Goal: Information Seeking & Learning: Learn about a topic

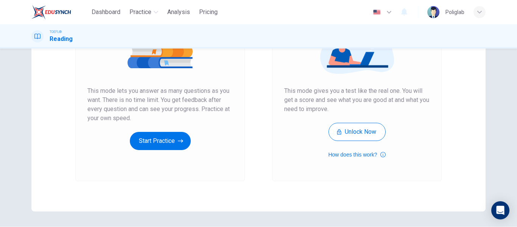
scroll to position [116, 0]
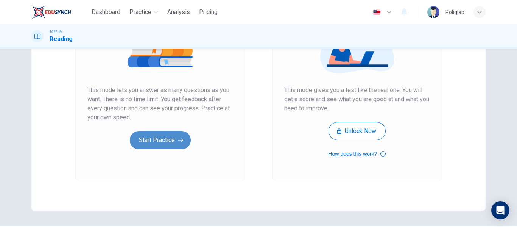
click at [155, 143] on button "Start Practice" at bounding box center [160, 140] width 61 height 18
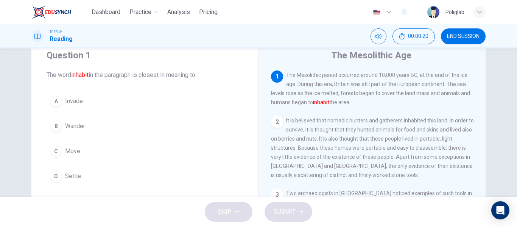
scroll to position [27, 0]
click at [100, 103] on button "A Invade" at bounding box center [145, 100] width 197 height 19
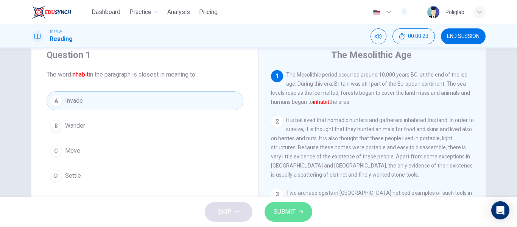
click at [306, 215] on button "SUBMIT" at bounding box center [288, 212] width 48 height 20
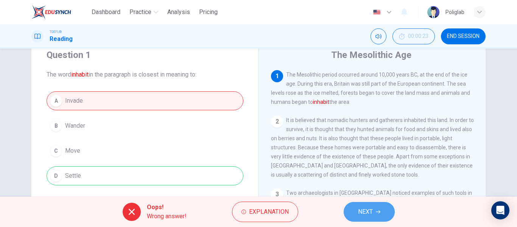
click at [355, 211] on button "NEXT" at bounding box center [369, 212] width 51 height 20
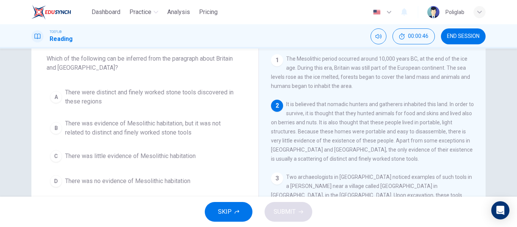
scroll to position [42, 0]
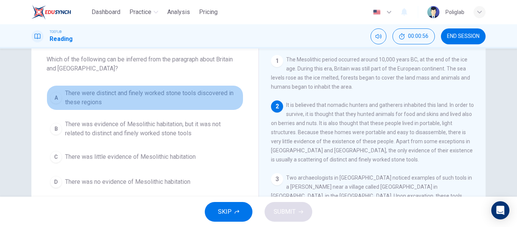
click at [175, 99] on span "There were distinct and finely worked stone tools discovered in these regions" at bounding box center [152, 98] width 175 height 18
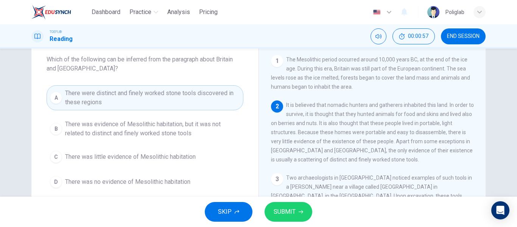
click at [179, 126] on span "There was evidence of Mesolithic habitation, but it was not related to distinct…" at bounding box center [152, 129] width 175 height 18
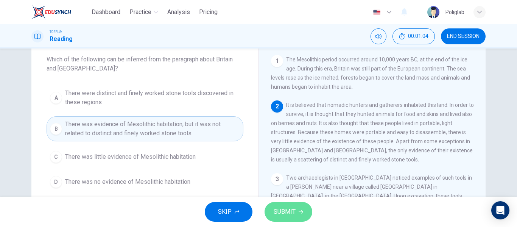
click at [292, 218] on button "SUBMIT" at bounding box center [288, 212] width 48 height 20
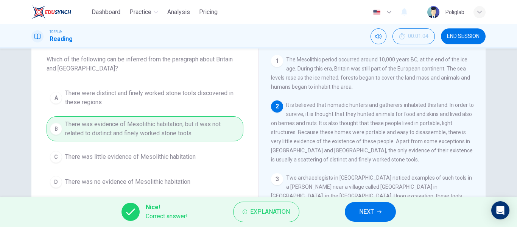
click at [382, 211] on button "NEXT" at bounding box center [370, 212] width 51 height 20
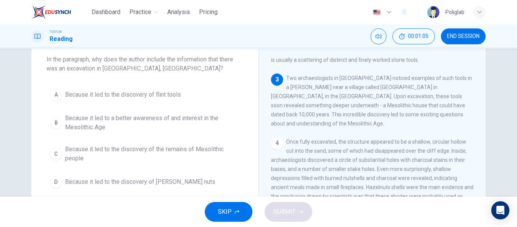
scroll to position [104, 0]
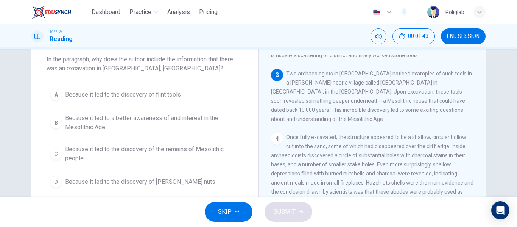
click at [216, 159] on span "Because it led to the discovery of the remains of Mesolithic people" at bounding box center [152, 154] width 175 height 18
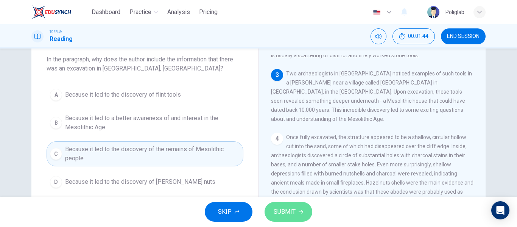
click at [296, 211] on button "SUBMIT" at bounding box center [288, 212] width 48 height 20
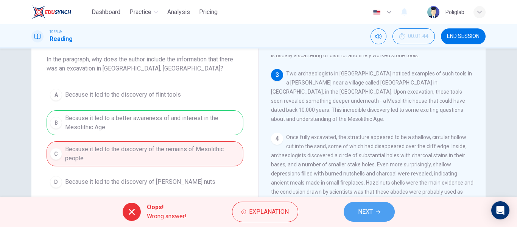
click at [360, 213] on span "NEXT" at bounding box center [365, 211] width 15 height 11
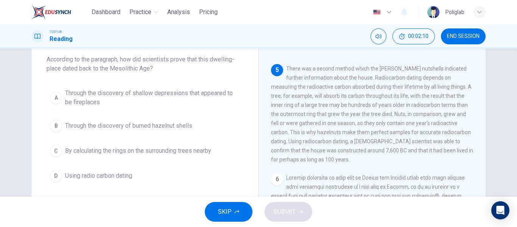
scroll to position [255, 0]
click at [168, 131] on button "B Through the discovery of burned hazelnut shells" at bounding box center [145, 125] width 197 height 19
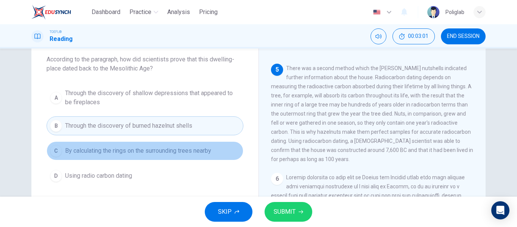
click at [168, 155] on span "By calculating the rings on the surrounding trees nearby" at bounding box center [138, 150] width 146 height 9
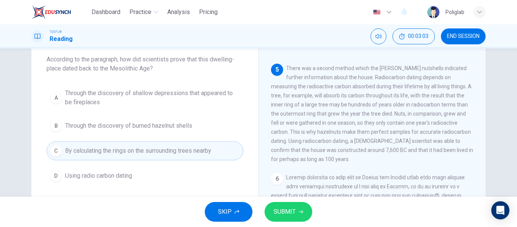
click at [151, 171] on button "D Using radio carbon dating" at bounding box center [145, 175] width 197 height 19
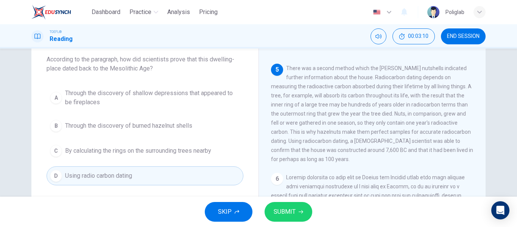
click at [291, 207] on span "SUBMIT" at bounding box center [285, 211] width 22 height 11
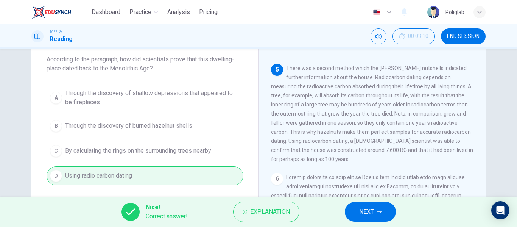
click at [379, 212] on icon "button" at bounding box center [379, 211] width 5 height 5
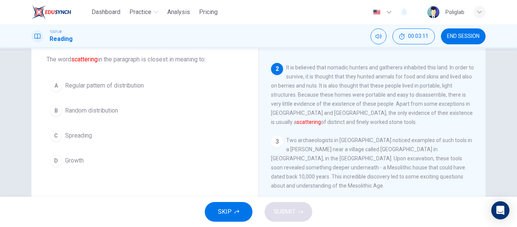
scroll to position [37, 0]
click at [135, 112] on button "B Random distribution" at bounding box center [145, 110] width 197 height 19
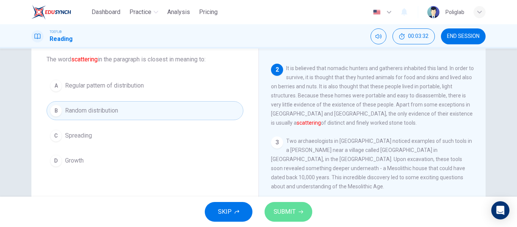
click at [286, 214] on span "SUBMIT" at bounding box center [285, 211] width 22 height 11
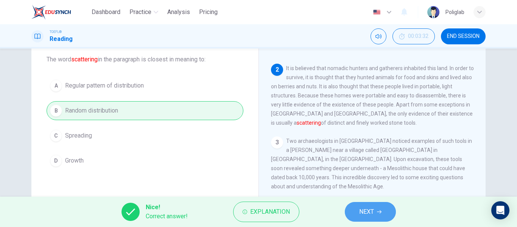
click at [366, 213] on span "NEXT" at bounding box center [366, 211] width 15 height 11
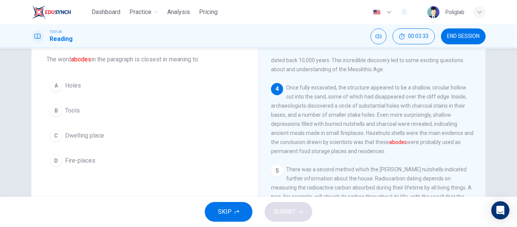
scroll to position [155, 0]
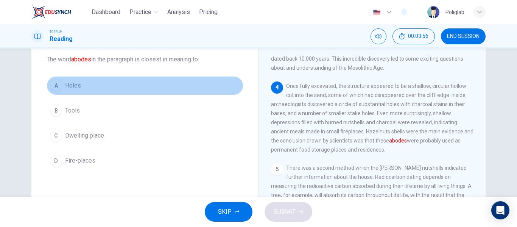
click at [118, 89] on button "A Holes" at bounding box center [145, 85] width 197 height 19
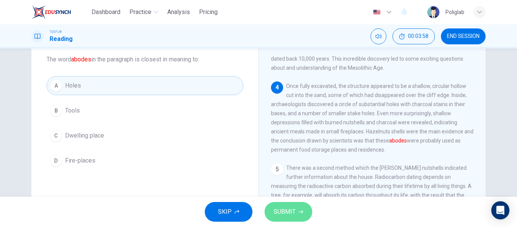
click at [282, 211] on span "SUBMIT" at bounding box center [285, 211] width 22 height 11
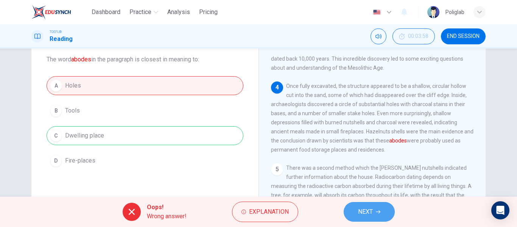
click at [348, 212] on button "NEXT" at bounding box center [369, 212] width 51 height 20
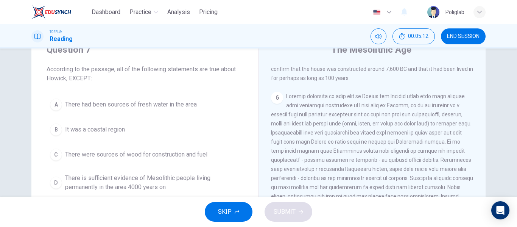
scroll to position [31, 0]
click at [201, 109] on button "A There had been sources of fresh water in the area" at bounding box center [145, 105] width 197 height 19
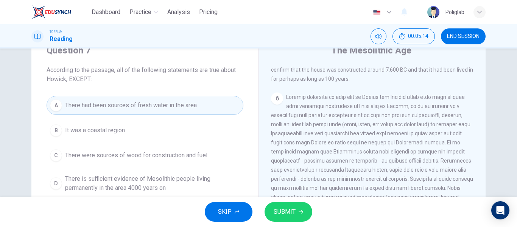
click at [182, 123] on button "B It was a coastal region" at bounding box center [145, 130] width 197 height 19
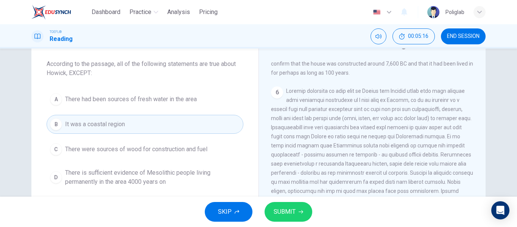
scroll to position [39, 0]
click at [170, 147] on span "There were sources of wood for construction and fuel" at bounding box center [136, 147] width 142 height 9
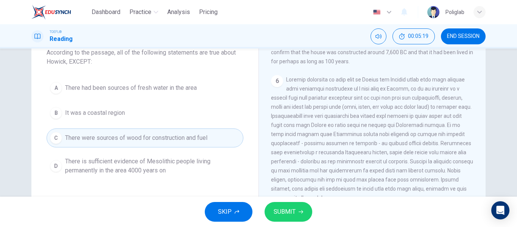
scroll to position [49, 0]
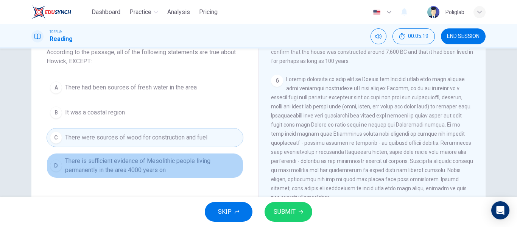
click at [190, 164] on span "There is sufficient evidence of Mesolithic people living permanently in the are…" at bounding box center [152, 165] width 175 height 18
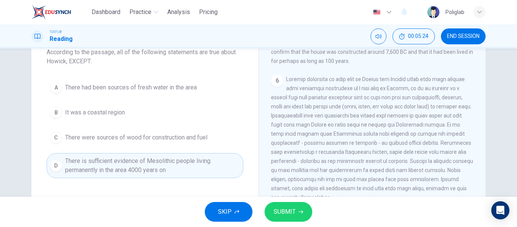
click at [299, 222] on div "SKIP SUBMIT" at bounding box center [258, 211] width 517 height 30
click at [282, 208] on span "SUBMIT" at bounding box center [285, 211] width 22 height 11
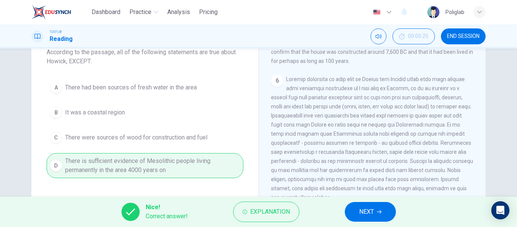
click at [393, 222] on div "Nice! Correct answer! Explanation NEXT" at bounding box center [258, 211] width 517 height 30
click at [376, 214] on button "NEXT" at bounding box center [370, 212] width 51 height 20
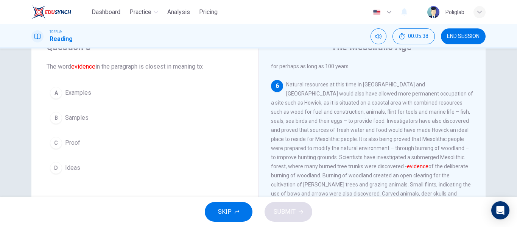
scroll to position [34, 0]
click at [127, 119] on button "B Samples" at bounding box center [145, 118] width 197 height 19
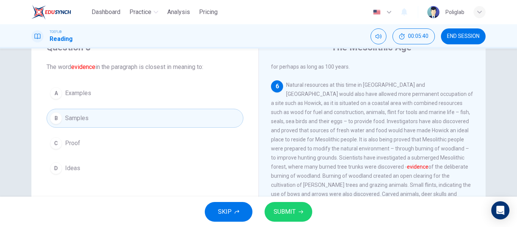
click at [100, 143] on button "C Proof" at bounding box center [145, 143] width 197 height 19
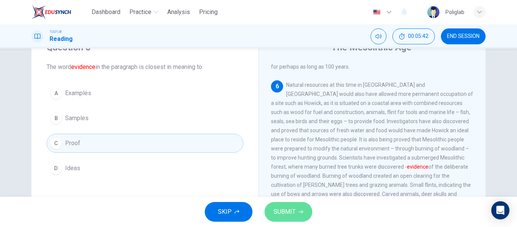
click at [285, 214] on span "SUBMIT" at bounding box center [285, 211] width 22 height 11
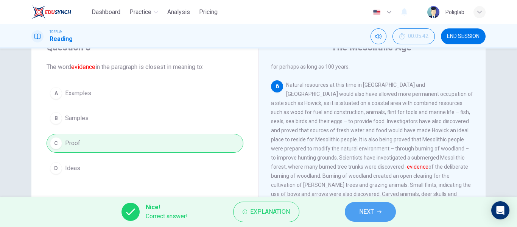
click at [359, 206] on button "NEXT" at bounding box center [370, 212] width 51 height 20
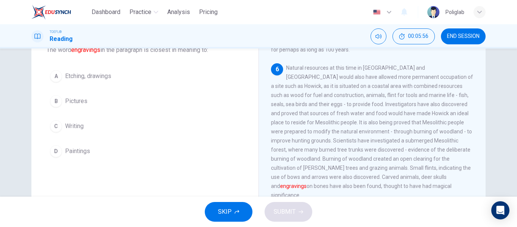
scroll to position [51, 0]
click at [104, 154] on button "D Paintings" at bounding box center [145, 151] width 197 height 19
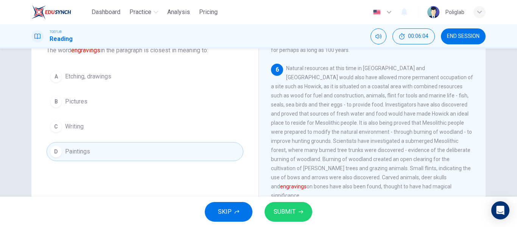
click at [281, 212] on span "SUBMIT" at bounding box center [285, 211] width 22 height 11
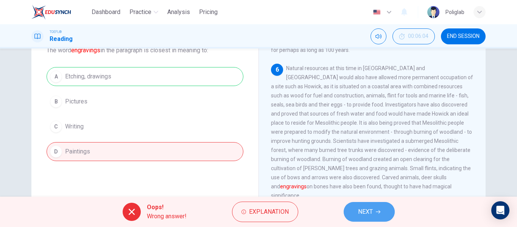
click at [370, 211] on span "NEXT" at bounding box center [365, 211] width 15 height 11
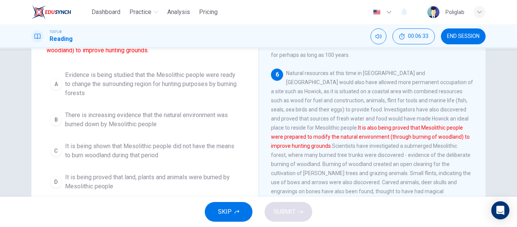
scroll to position [79, 0]
click at [193, 159] on span "It is being shown that Mesolithic people did not have the means to burn woodlan…" at bounding box center [152, 150] width 175 height 18
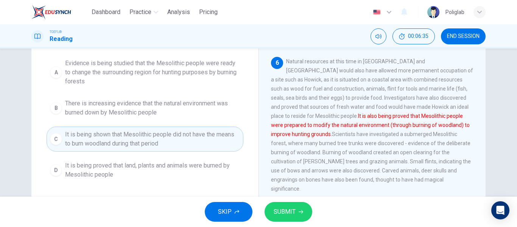
scroll to position [90, 0]
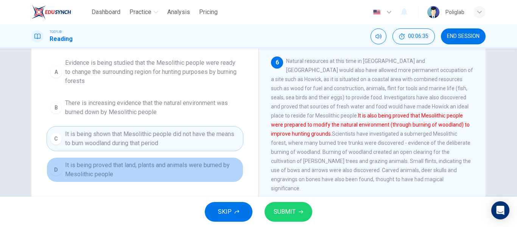
click at [191, 166] on span "It is being proved that land, plants and animals were burned by Mesolithic peop…" at bounding box center [152, 169] width 175 height 18
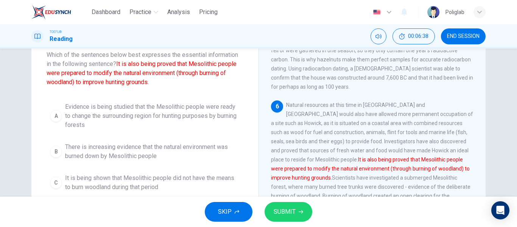
scroll to position [41, 0]
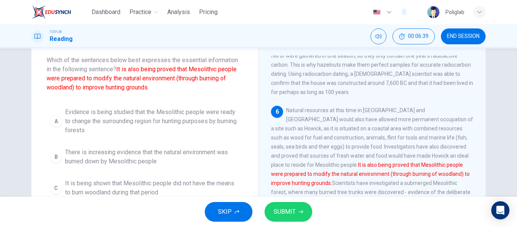
click at [197, 127] on span "Evidence is being studied that the Mesolithic people were ready to change the s…" at bounding box center [152, 120] width 175 height 27
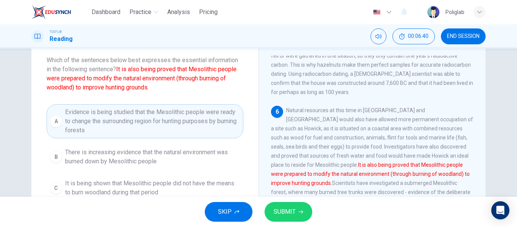
click at [290, 207] on span "SUBMIT" at bounding box center [285, 211] width 22 height 11
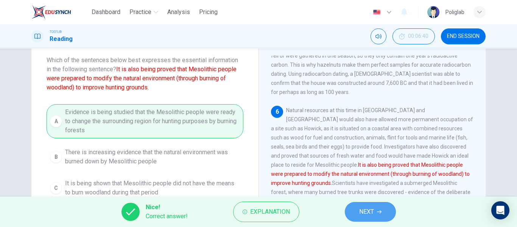
click at [359, 211] on span "NEXT" at bounding box center [366, 211] width 15 height 11
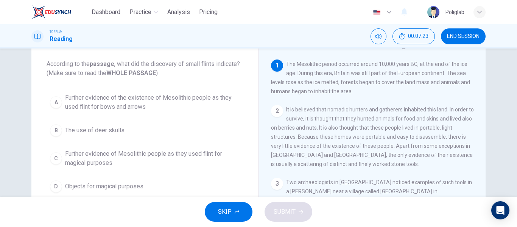
scroll to position [38, 0]
click at [204, 159] on span "Further evidence of Mesolithic people as they used flint for magical purposes" at bounding box center [152, 158] width 175 height 18
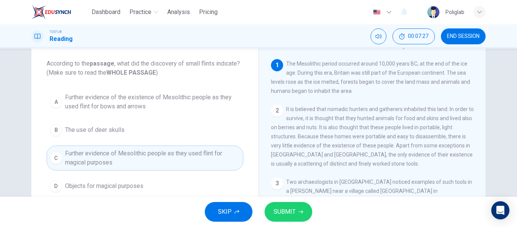
click at [165, 131] on button "B The use of deer skulls" at bounding box center [145, 129] width 197 height 19
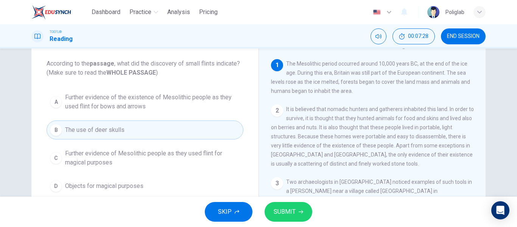
click at [146, 182] on button "D Objects for magical purposes" at bounding box center [145, 185] width 197 height 19
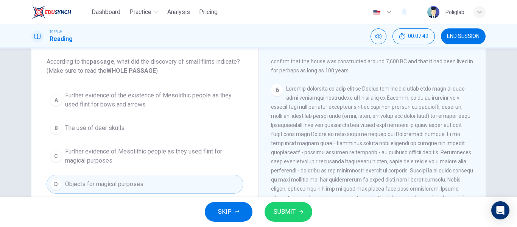
scroll to position [40, 0]
drag, startPoint x: 317, startPoint y: 103, endPoint x: 399, endPoint y: 100, distance: 82.1
click at [399, 100] on span at bounding box center [372, 147] width 202 height 124
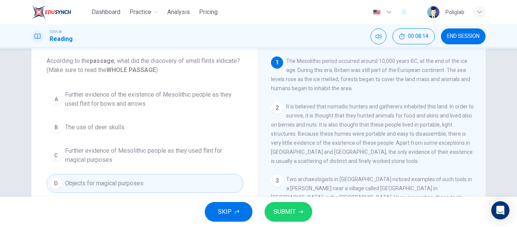
scroll to position [41, 0]
click at [202, 102] on span "Further evidence of the existence of Mesolithic people as they used flint for b…" at bounding box center [152, 99] width 175 height 18
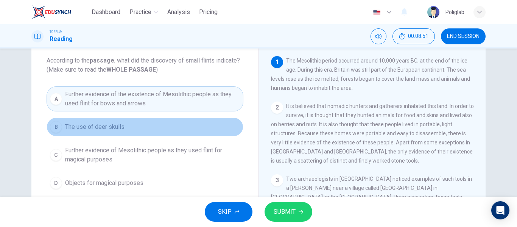
click at [179, 125] on button "B The use of deer skulls" at bounding box center [145, 126] width 197 height 19
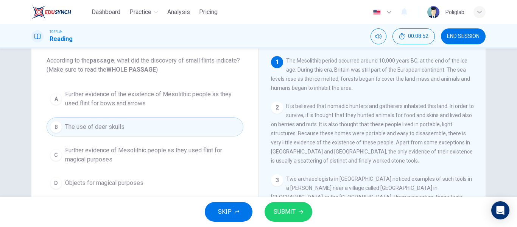
click at [179, 147] on span "Further evidence of Mesolithic people as they used flint for magical purposes" at bounding box center [152, 155] width 175 height 18
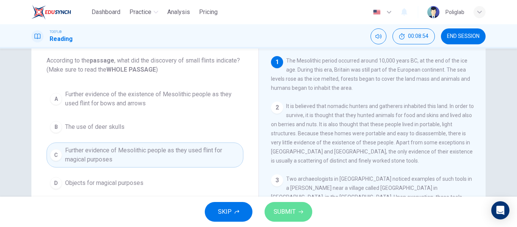
click at [294, 213] on span "SUBMIT" at bounding box center [285, 211] width 22 height 11
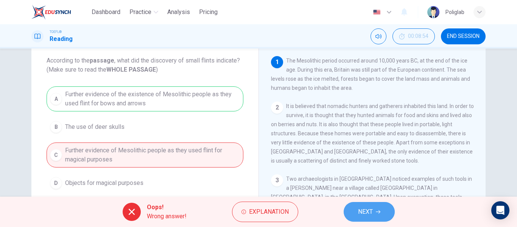
click at [365, 211] on span "NEXT" at bounding box center [365, 211] width 15 height 11
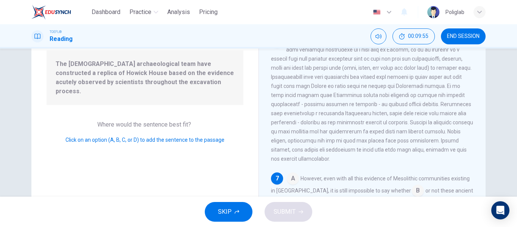
scroll to position [145, 0]
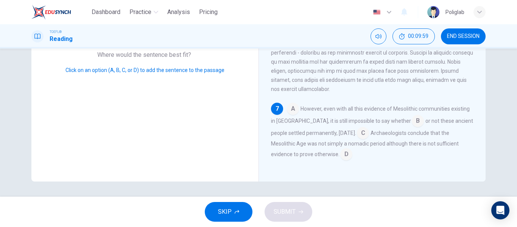
click at [290, 109] on input at bounding box center [293, 109] width 12 height 12
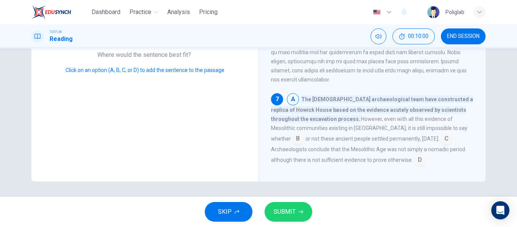
click at [289, 208] on span "SUBMIT" at bounding box center [285, 211] width 22 height 11
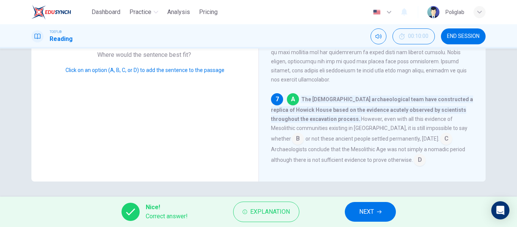
click at [367, 207] on span "NEXT" at bounding box center [366, 211] width 15 height 11
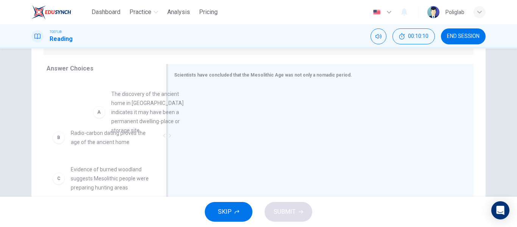
scroll to position [0, 0]
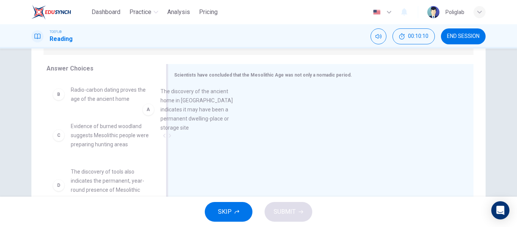
drag, startPoint x: 108, startPoint y: 106, endPoint x: 225, endPoint y: 117, distance: 117.8
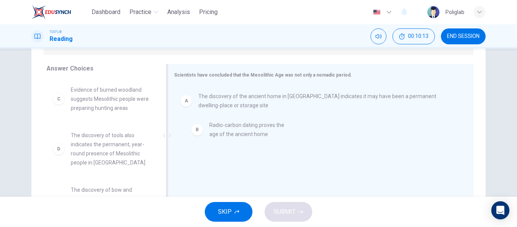
drag, startPoint x: 104, startPoint y: 97, endPoint x: 251, endPoint y: 136, distance: 152.0
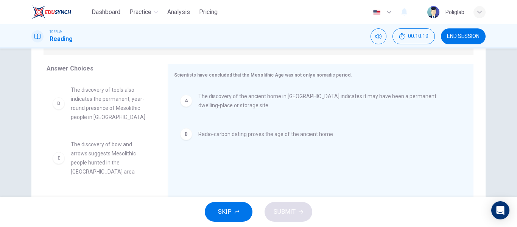
scroll to position [45, 0]
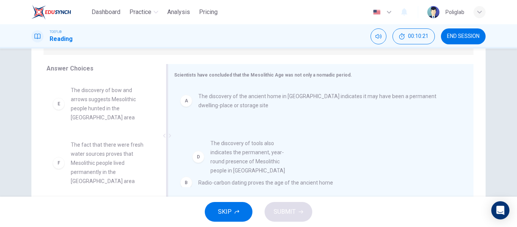
drag, startPoint x: 109, startPoint y: 106, endPoint x: 252, endPoint y: 162, distance: 153.1
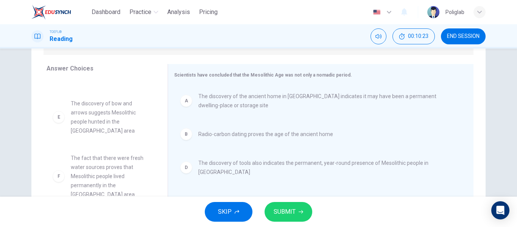
scroll to position [145, 0]
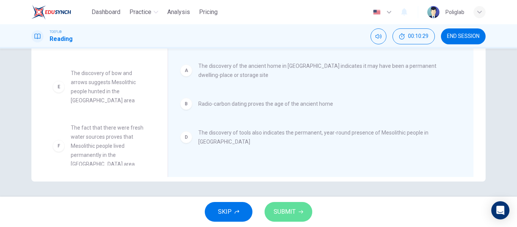
click at [286, 204] on button "SUBMIT" at bounding box center [288, 212] width 48 height 20
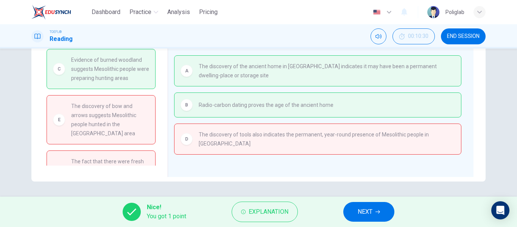
scroll to position [132, 0]
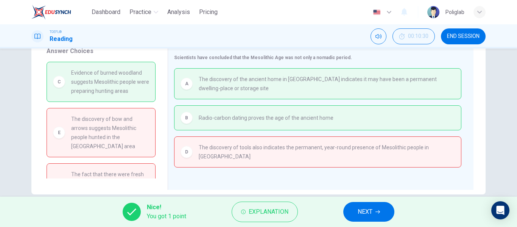
click at [376, 211] on button "NEXT" at bounding box center [368, 212] width 51 height 20
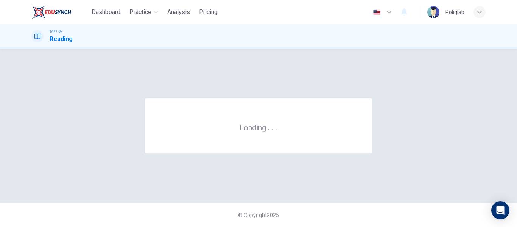
scroll to position [0, 0]
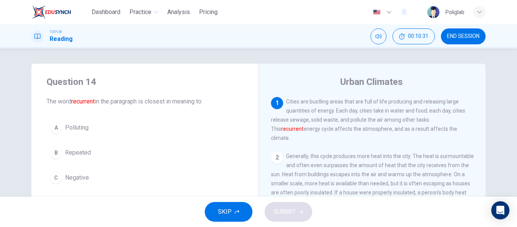
click at [458, 38] on span "END SESSION" at bounding box center [463, 36] width 33 height 6
